Goal: Information Seeking & Learning: Learn about a topic

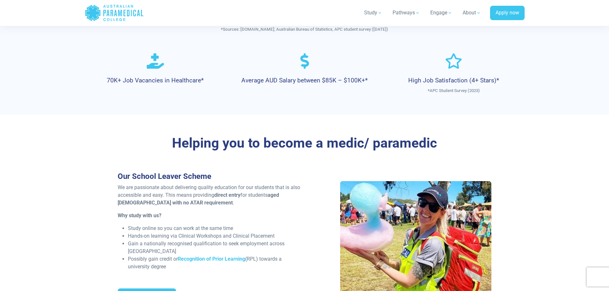
scroll to position [416, 0]
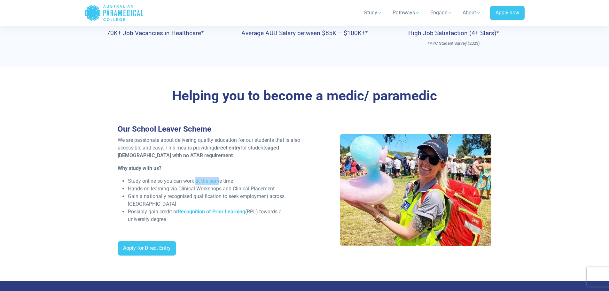
drag, startPoint x: 203, startPoint y: 184, endPoint x: 222, endPoint y: 184, distance: 18.2
click at [222, 184] on li "Study online so you can work at the same time" at bounding box center [214, 182] width 173 height 8
click at [219, 189] on li "Hands-on learning via Clinical Workshops and Clinical Placement" at bounding box center [214, 189] width 173 height 8
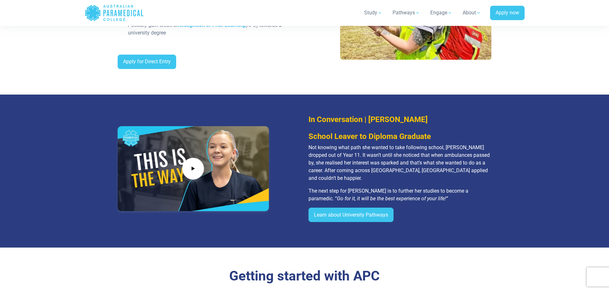
scroll to position [672, 0]
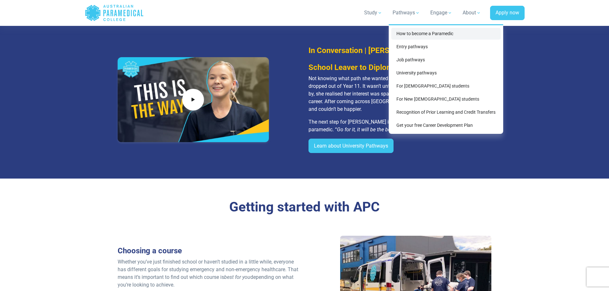
click at [413, 32] on link "How to become a Paramedic" at bounding box center [445, 34] width 109 height 12
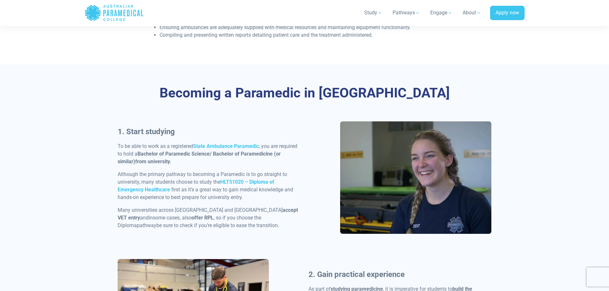
scroll to position [256, 0]
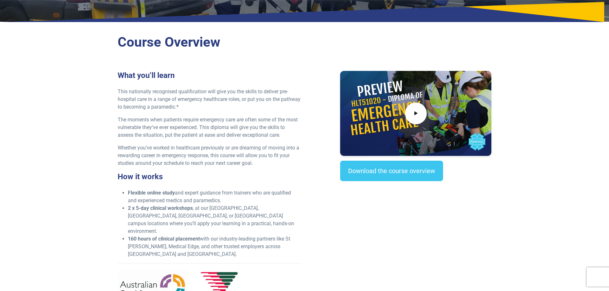
scroll to position [160, 0]
